Goal: Task Accomplishment & Management: Use online tool/utility

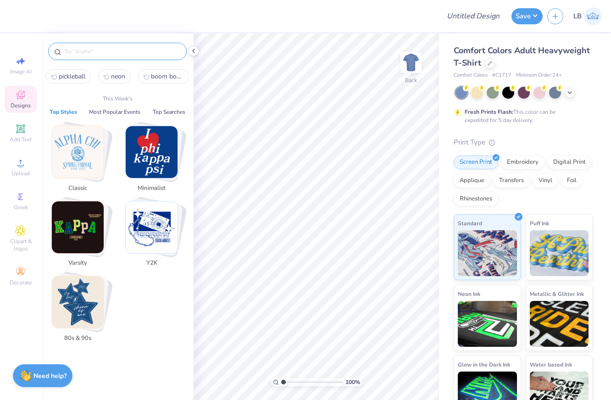
click at [138, 47] on input "text" at bounding box center [121, 51] width 117 height 9
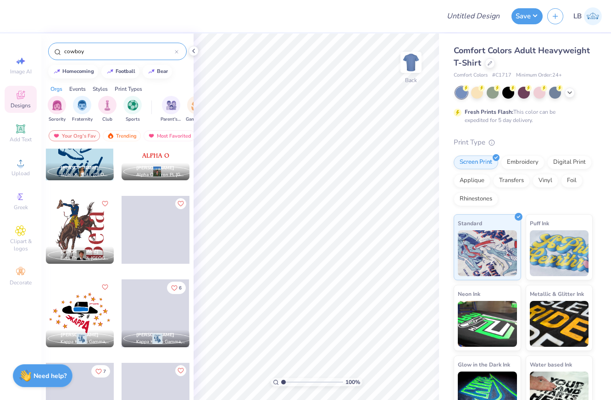
scroll to position [1548, 0]
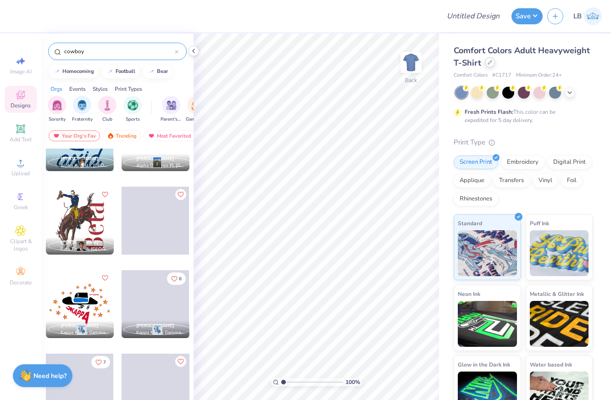
type input "cowboy"
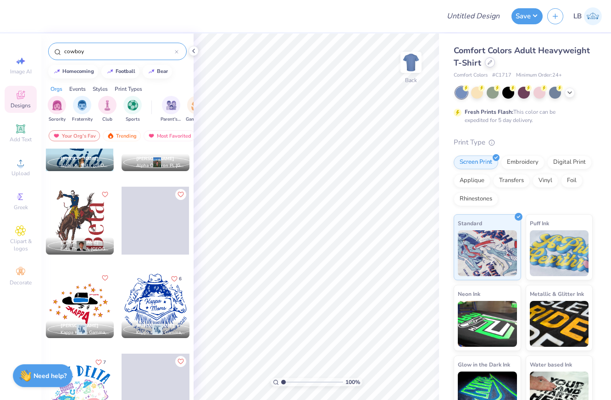
click at [489, 64] on icon at bounding box center [489, 62] width 5 height 5
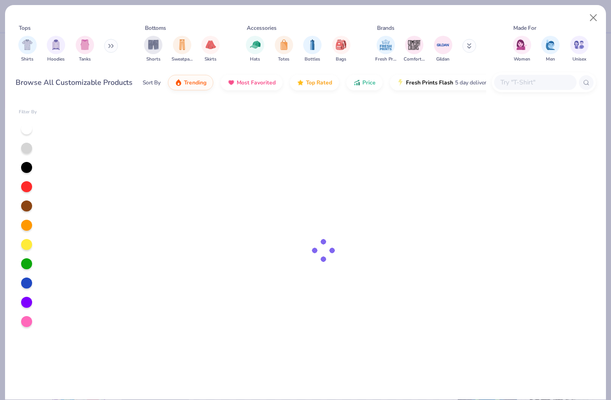
click at [525, 79] on input "text" at bounding box center [534, 82] width 71 height 11
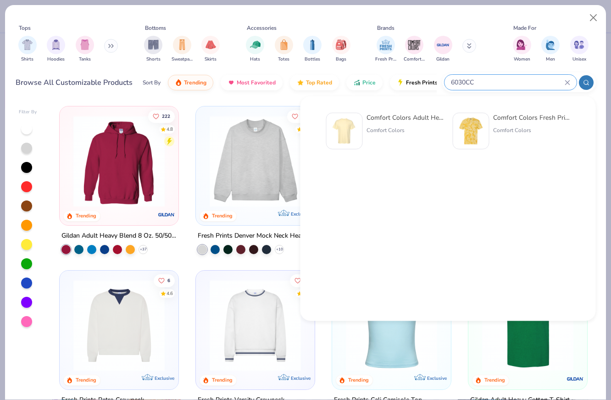
type input "6030CC"
click at [348, 136] on img at bounding box center [344, 131] width 28 height 28
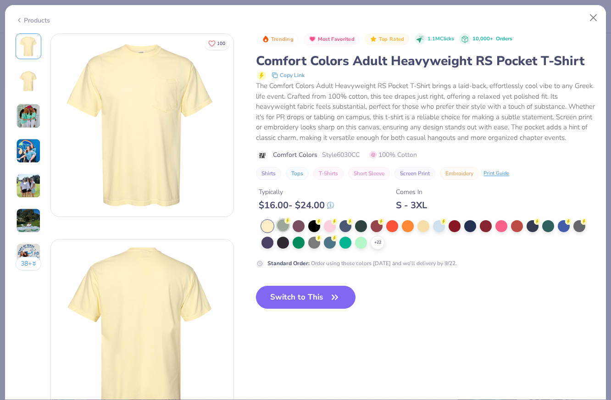
click at [284, 228] on div at bounding box center [283, 225] width 12 height 12
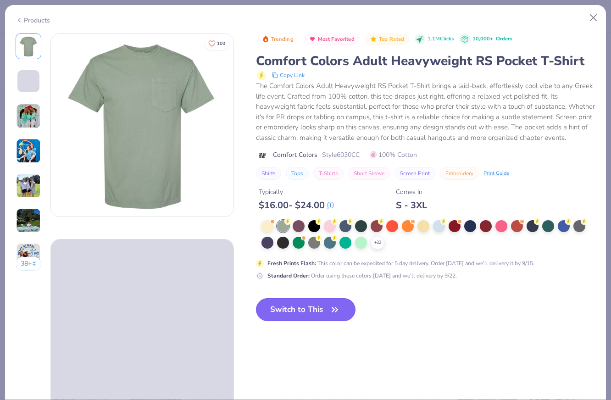
click at [303, 307] on div "Trending Most Favorited Top Rated 1.1M Clicks 10,000+ Orders Comfort Colors Adu…" at bounding box center [425, 184] width 339 height 303
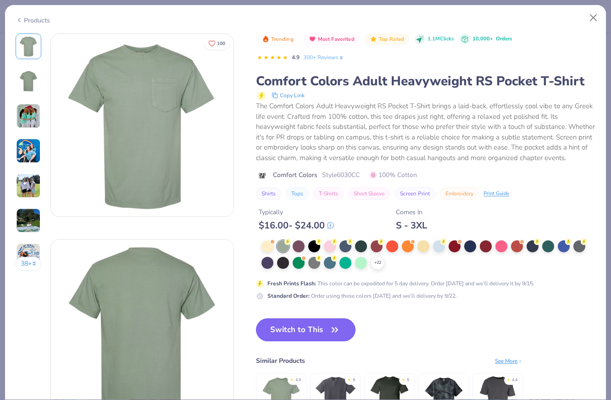
click at [307, 327] on button "Switch to This" at bounding box center [306, 329] width 100 height 23
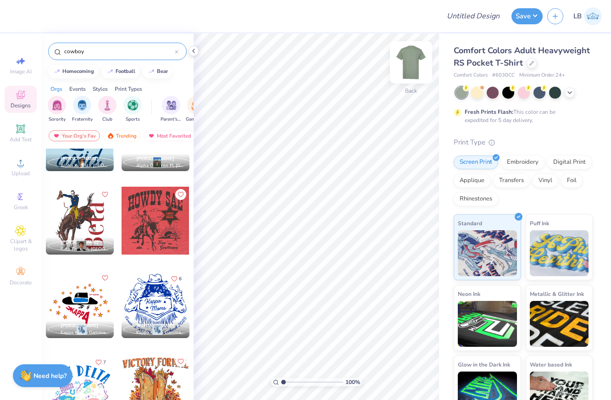
click at [412, 61] on img at bounding box center [411, 62] width 37 height 37
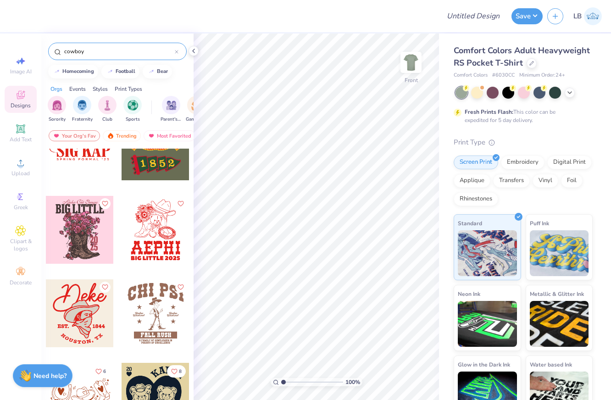
scroll to position [773, 0]
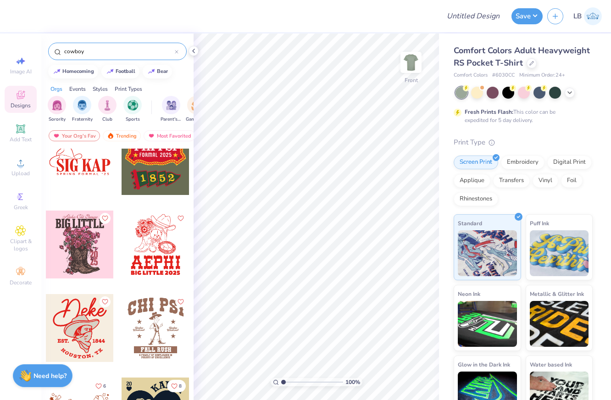
click at [75, 250] on div at bounding box center [80, 244] width 68 height 68
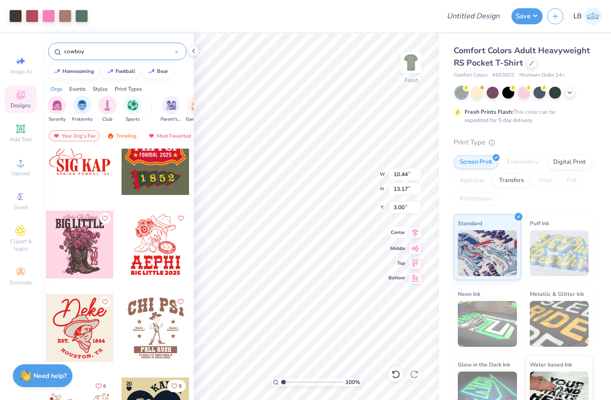
click at [416, 233] on icon at bounding box center [415, 233] width 6 height 8
type input "3.91"
type input "11.11"
type input "14.01"
click at [415, 235] on icon at bounding box center [415, 232] width 13 height 11
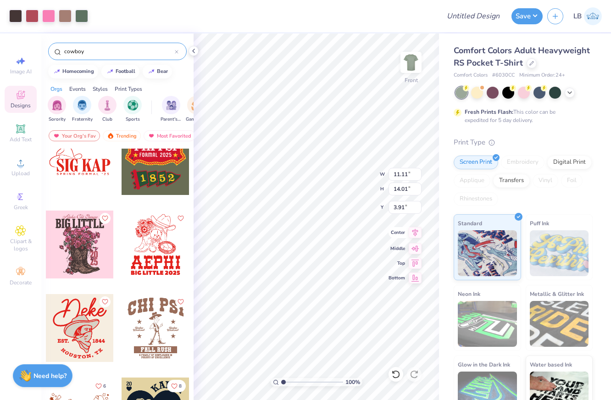
type input "3.92"
type input "2.21"
type input "4.98"
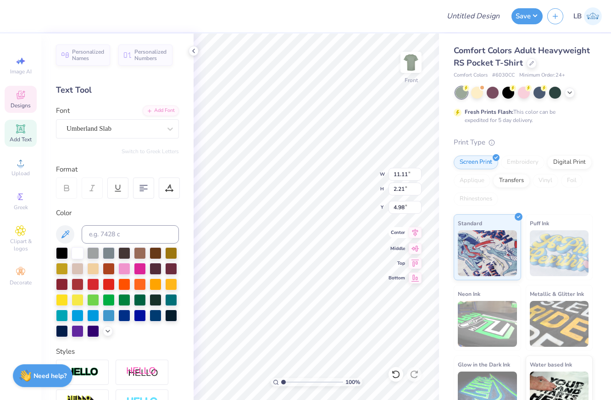
scroll to position [0, 1]
type input "5.14"
type textarea "BACK IN BOOTS"
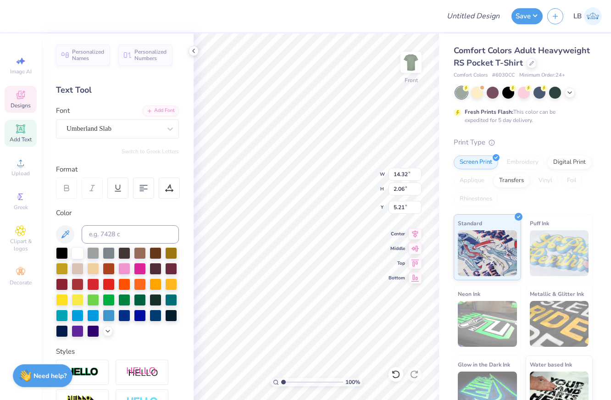
type input "12.38"
type input "1.78"
click at [413, 230] on icon at bounding box center [415, 233] width 6 height 8
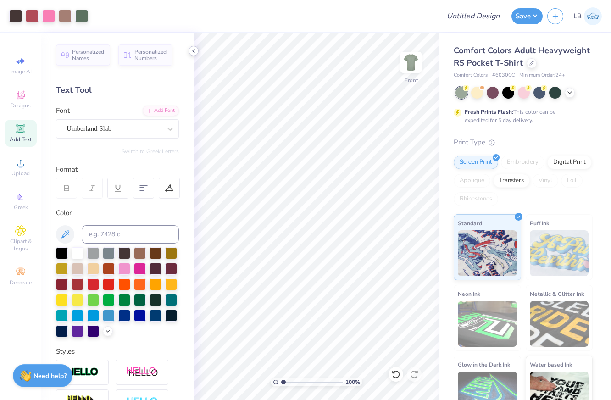
click at [192, 49] on icon at bounding box center [193, 50] width 7 height 7
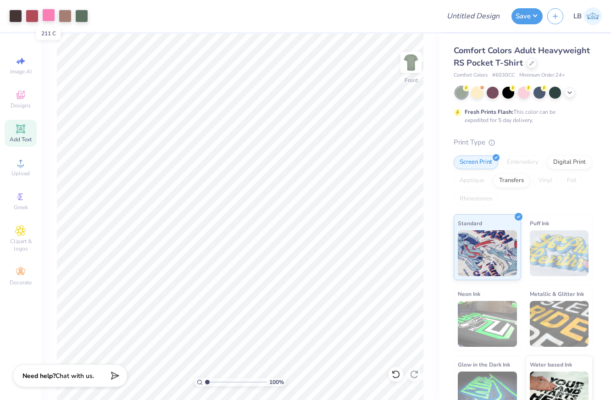
click at [48, 19] on div at bounding box center [48, 15] width 13 height 13
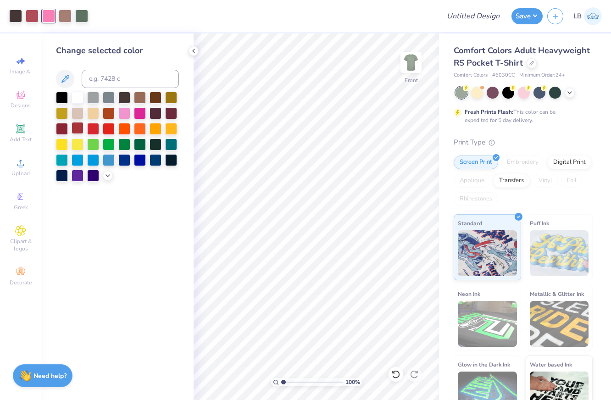
click at [78, 125] on div at bounding box center [78, 128] width 12 height 12
click at [105, 176] on icon at bounding box center [107, 174] width 7 height 7
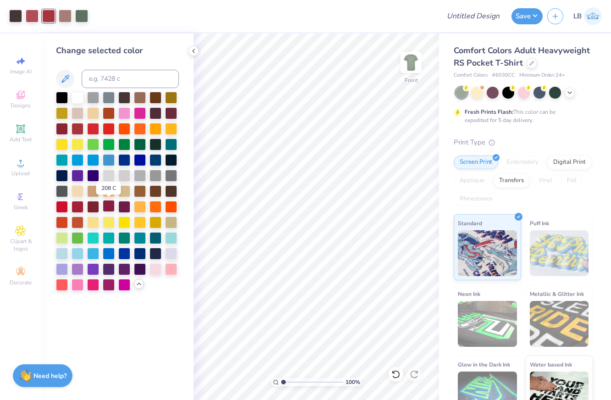
click at [108, 209] on div at bounding box center [109, 206] width 12 height 12
click at [93, 206] on div at bounding box center [93, 206] width 12 height 12
click at [194, 53] on icon at bounding box center [193, 50] width 7 height 7
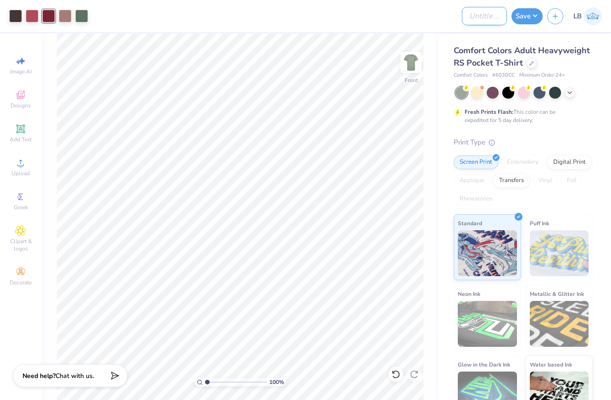
click at [467, 19] on input "Design Title" at bounding box center [484, 16] width 45 height 18
type input "Back In Boots"
click at [524, 17] on button "Save" at bounding box center [526, 15] width 31 height 16
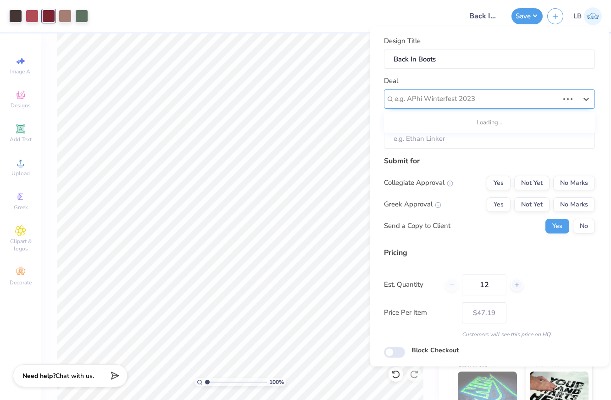
click at [473, 108] on div "e.g. APhi Winterfest 2023" at bounding box center [489, 98] width 211 height 19
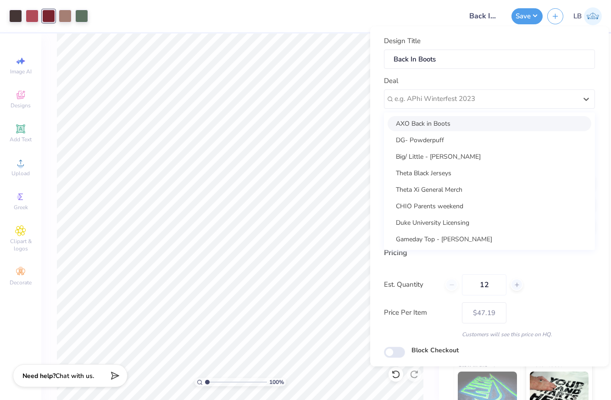
click at [477, 125] on div "AXO Back in Boots" at bounding box center [489, 123] width 204 height 15
type input "[PERSON_NAME]"
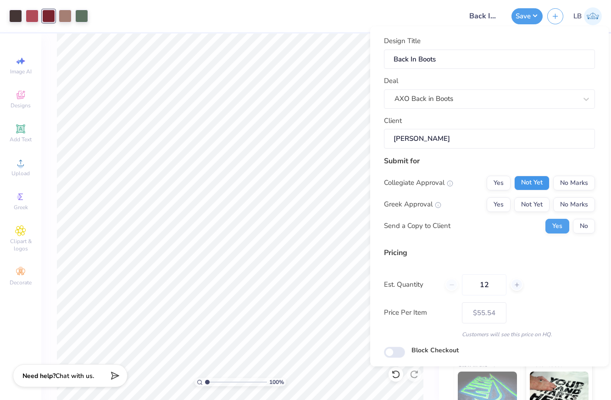
click at [536, 175] on button "Not Yet" at bounding box center [531, 182] width 35 height 15
click at [536, 196] on div "Collegiate Approval Yes Not Yet No Marks Greek Approval Yes Not Yet No Marks Se…" at bounding box center [489, 204] width 211 height 58
click at [539, 207] on button "Not Yet" at bounding box center [531, 204] width 35 height 15
click at [585, 220] on button "No" at bounding box center [584, 225] width 22 height 15
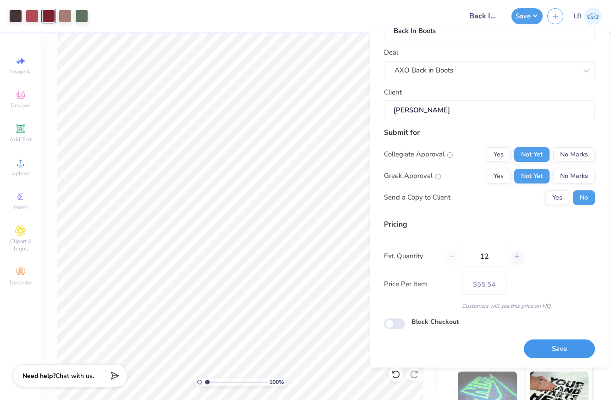
click at [545, 345] on button "Save" at bounding box center [559, 349] width 71 height 19
type input "$55.54"
click at [21, 104] on span "Designs" at bounding box center [21, 105] width 20 height 7
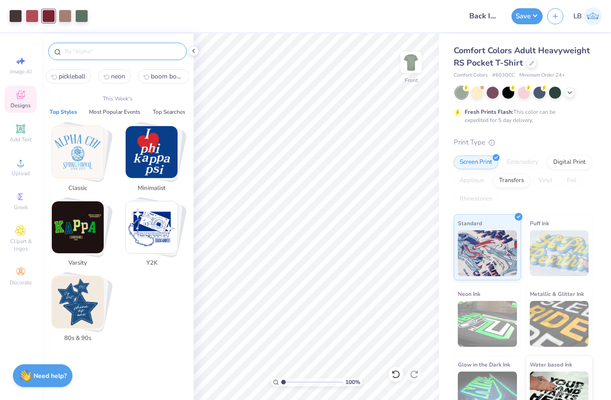
click at [117, 52] on input "text" at bounding box center [121, 51] width 117 height 9
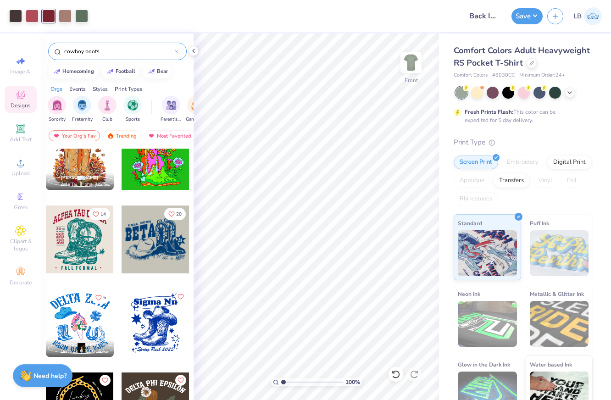
scroll to position [362, 0]
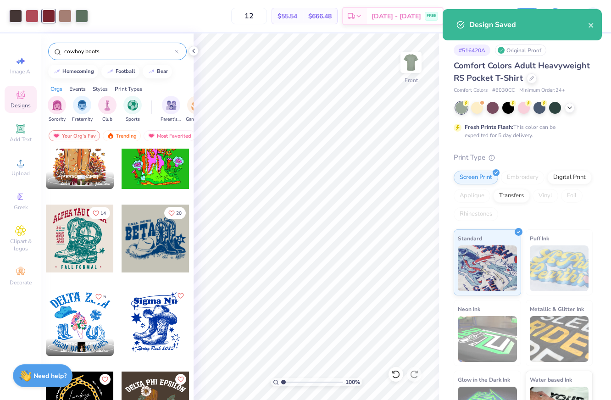
type input "cowboy boots"
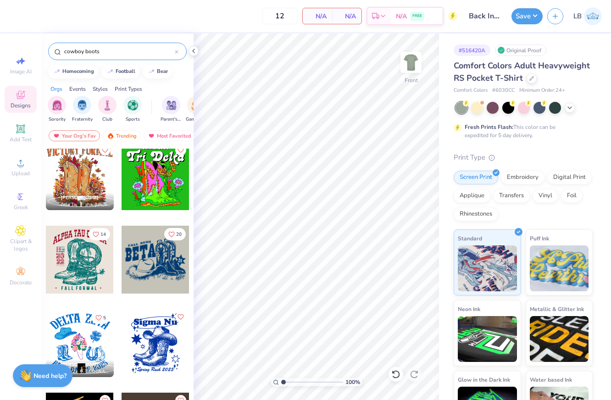
scroll to position [341, 0]
click at [67, 259] on div at bounding box center [80, 260] width 68 height 68
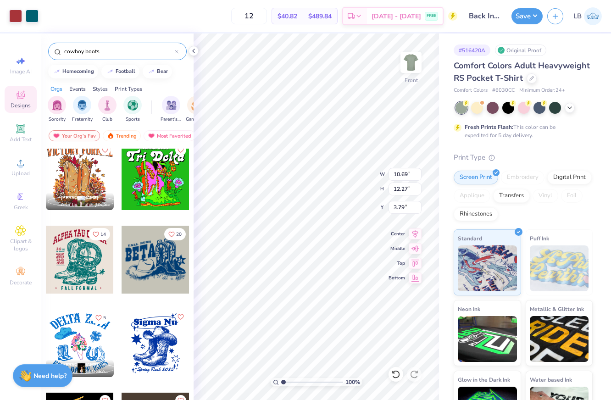
type input "3.79"
type input "11.51"
type input "13.20"
click at [414, 232] on icon at bounding box center [415, 232] width 13 height 11
type input "3.80"
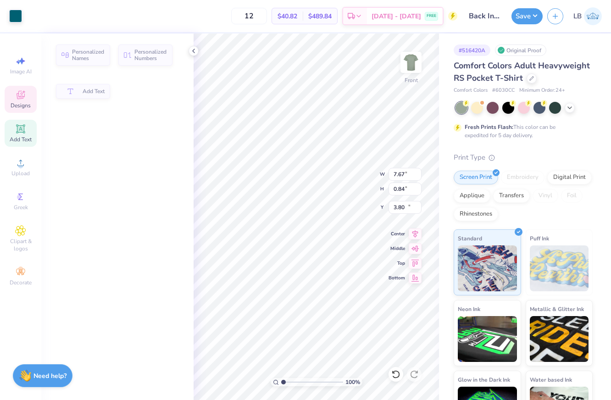
type input "7.67"
type input "0.84"
type input "16.17"
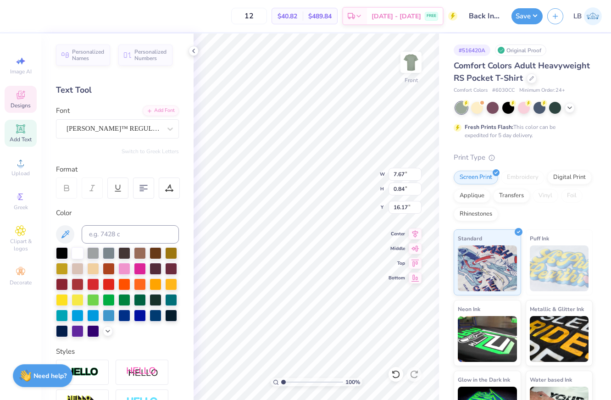
scroll to position [0, 0]
type textarea "BACK IN BOOTS"
type input "6.26"
type input "0.86"
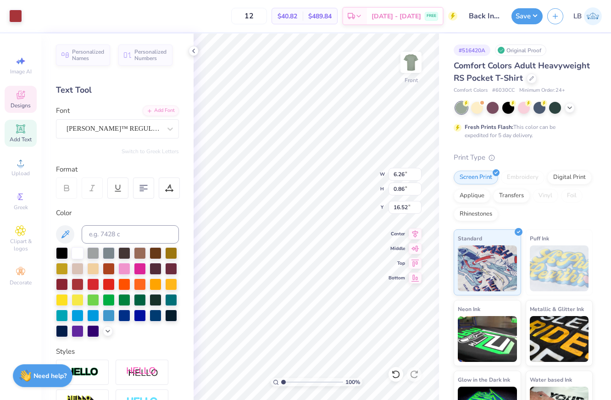
type input "0.18"
type input "0.17"
type input "16.52"
type input "0.26"
type input "0.25"
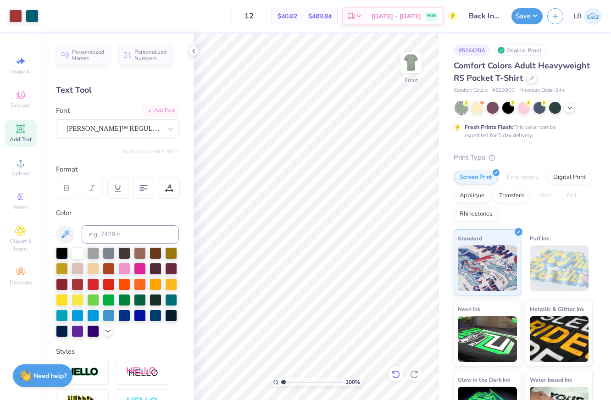
click at [392, 374] on icon at bounding box center [395, 374] width 9 height 9
click at [396, 371] on icon at bounding box center [396, 374] width 8 height 8
type input "8.50"
type input "0.21"
type input "16.54"
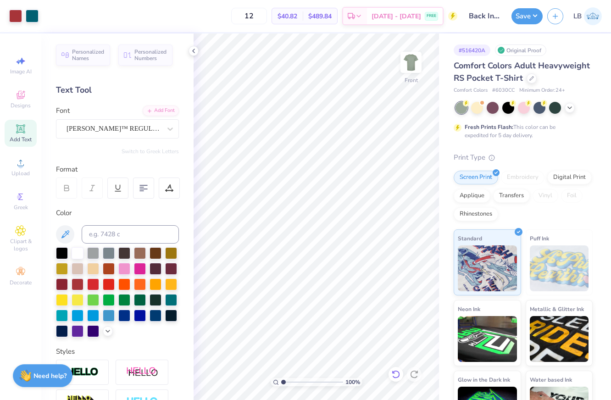
click at [396, 367] on div at bounding box center [395, 374] width 15 height 15
click at [396, 373] on icon at bounding box center [395, 374] width 9 height 9
click at [396, 374] on icon at bounding box center [395, 374] width 9 height 9
click at [397, 375] on icon at bounding box center [395, 374] width 9 height 9
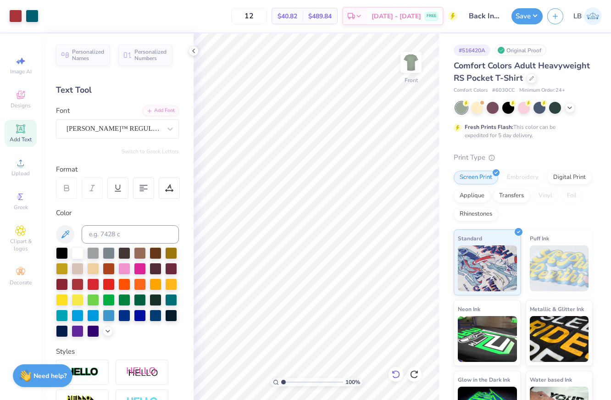
click at [397, 375] on icon at bounding box center [395, 374] width 9 height 9
click at [399, 376] on icon at bounding box center [395, 374] width 9 height 9
click at [400, 376] on icon at bounding box center [395, 374] width 9 height 9
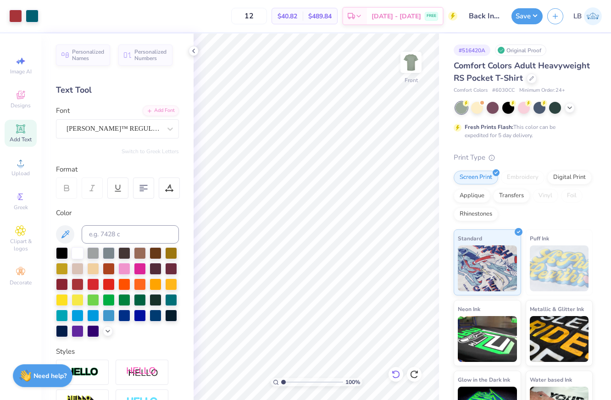
click at [400, 377] on icon at bounding box center [395, 374] width 9 height 9
click at [400, 377] on div at bounding box center [395, 374] width 15 height 15
click at [401, 377] on div at bounding box center [395, 374] width 15 height 15
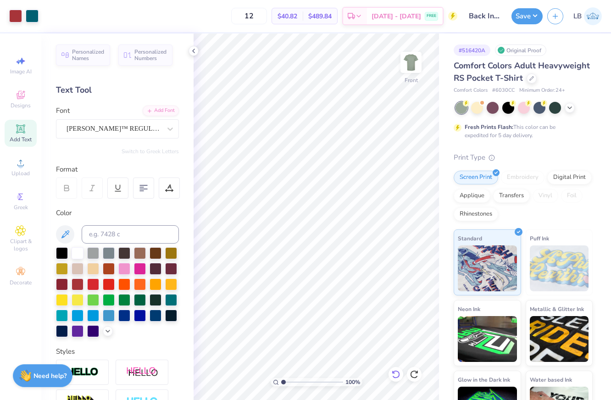
click at [401, 377] on div at bounding box center [395, 374] width 15 height 15
click at [402, 376] on div at bounding box center [395, 374] width 15 height 15
click at [402, 375] on div at bounding box center [395, 374] width 15 height 15
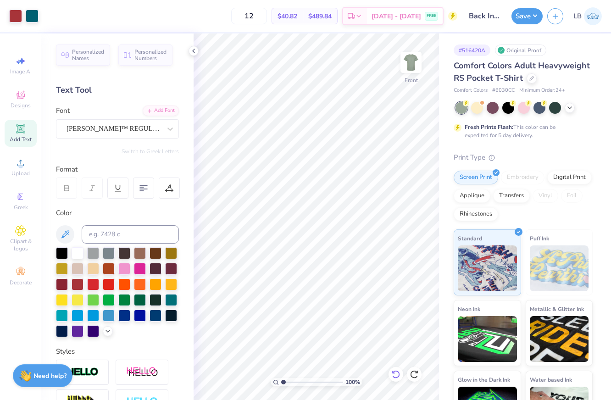
click at [402, 375] on div at bounding box center [395, 374] width 15 height 15
click at [415, 374] on icon at bounding box center [413, 374] width 9 height 9
